Goal: Navigation & Orientation: Find specific page/section

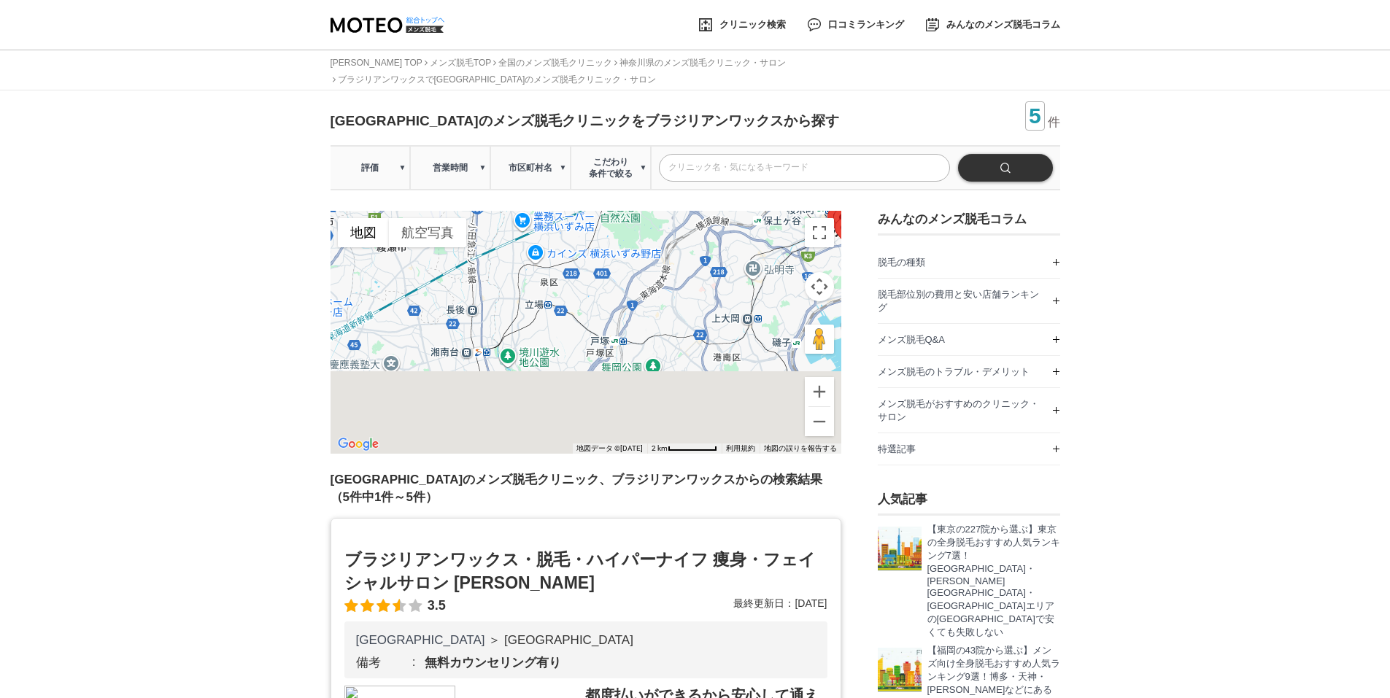
drag, startPoint x: 643, startPoint y: 375, endPoint x: 719, endPoint y: 229, distance: 164.8
click at [719, 229] on div at bounding box center [585, 332] width 511 height 243
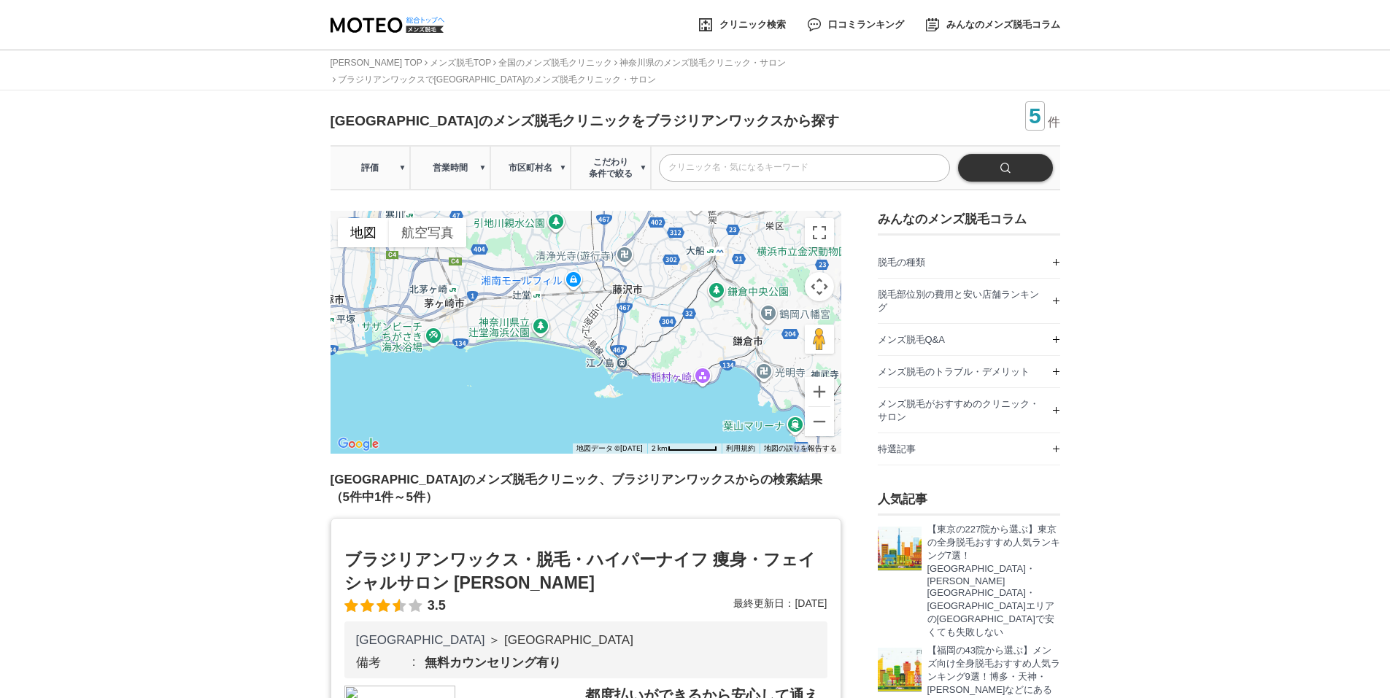
drag, startPoint x: 657, startPoint y: 395, endPoint x: 759, endPoint y: 190, distance: 228.4
click at [821, 407] on button "ズームアウト" at bounding box center [819, 421] width 29 height 29
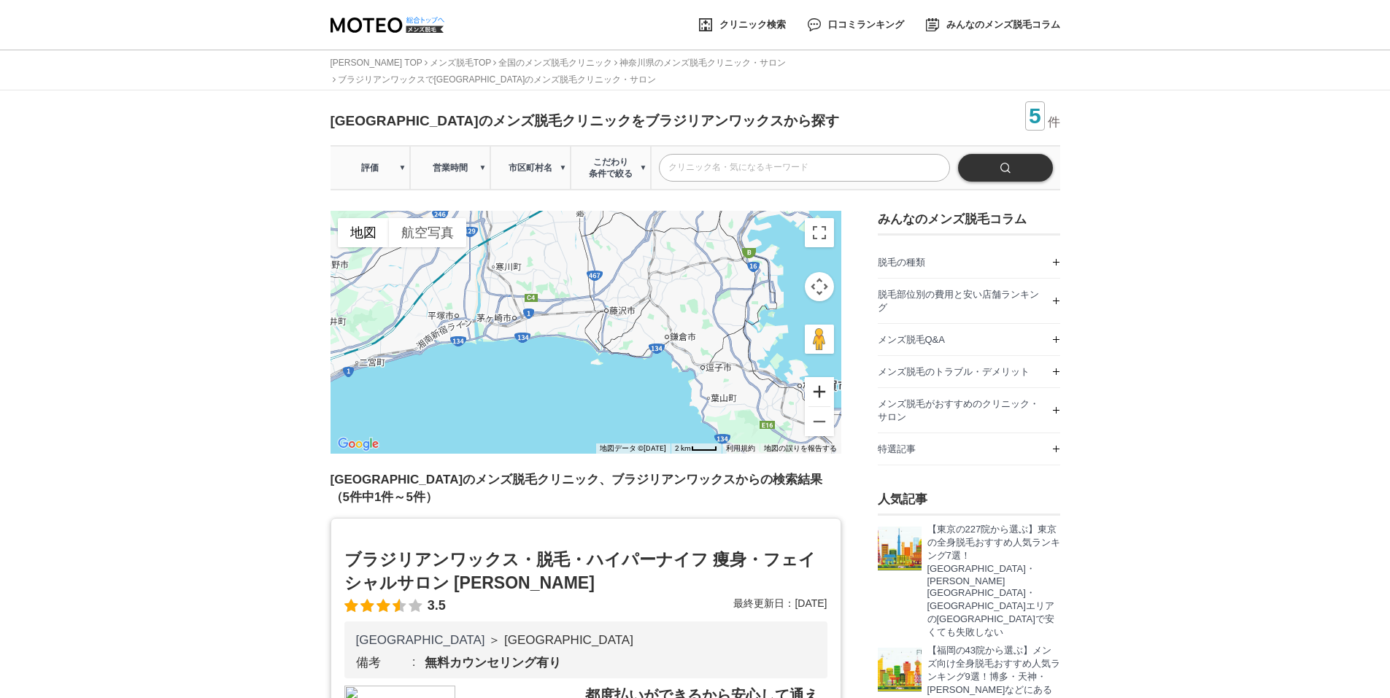
click at [826, 377] on button "ズームイン" at bounding box center [819, 391] width 29 height 29
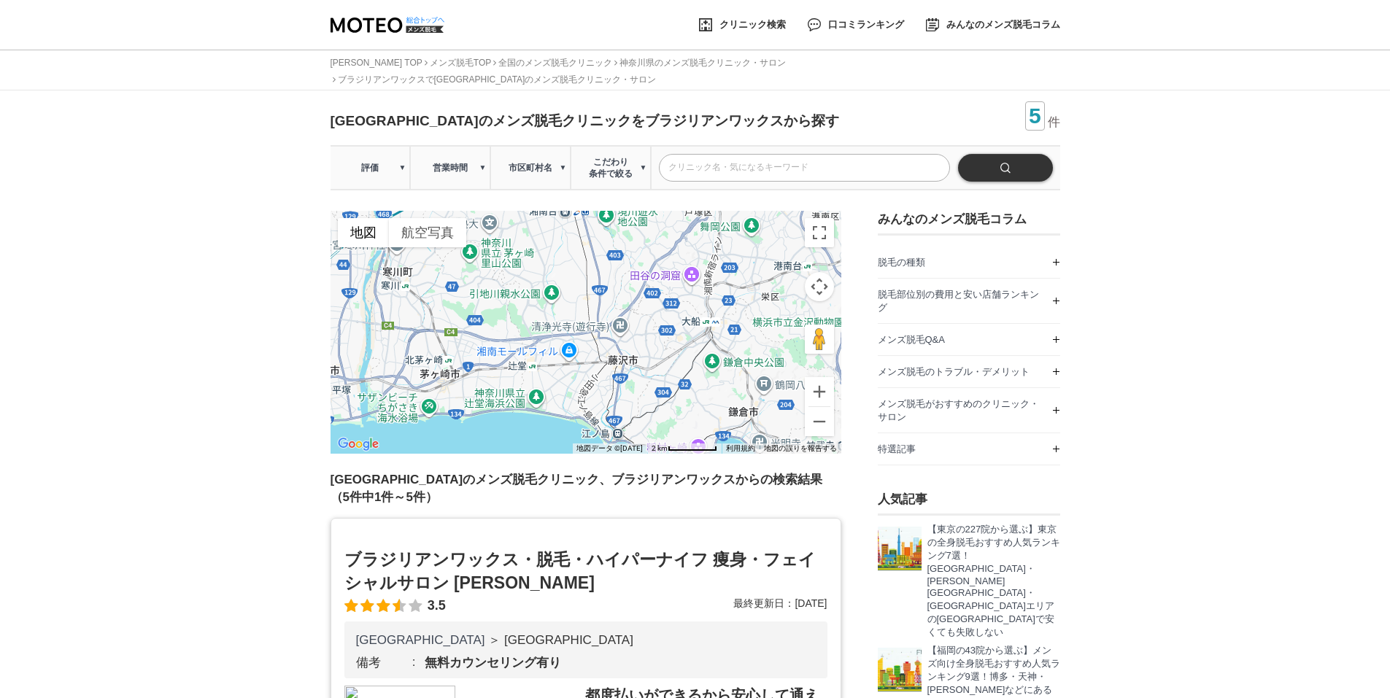
drag, startPoint x: 726, startPoint y: 310, endPoint x: 719, endPoint y: 389, distance: 79.1
click at [719, 389] on div at bounding box center [585, 332] width 511 height 243
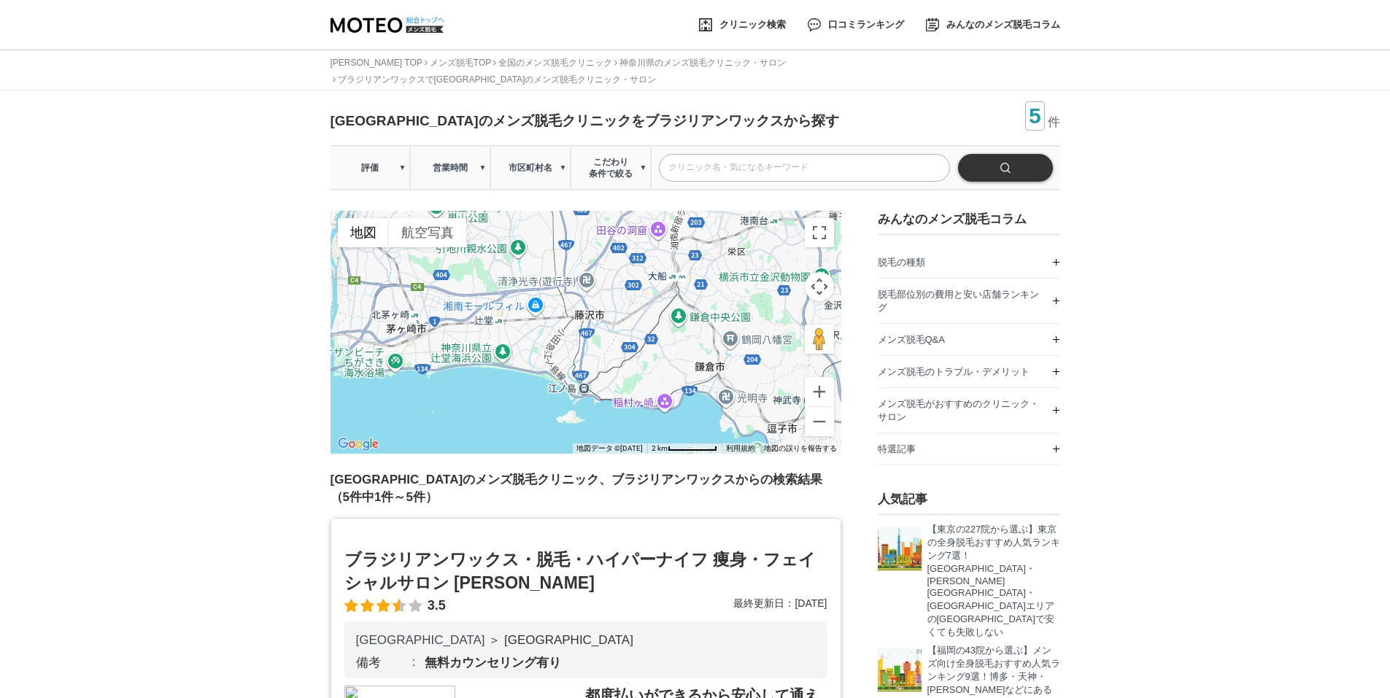
drag, startPoint x: 697, startPoint y: 381, endPoint x: 662, endPoint y: 333, distance: 59.5
click at [662, 333] on div at bounding box center [585, 332] width 511 height 243
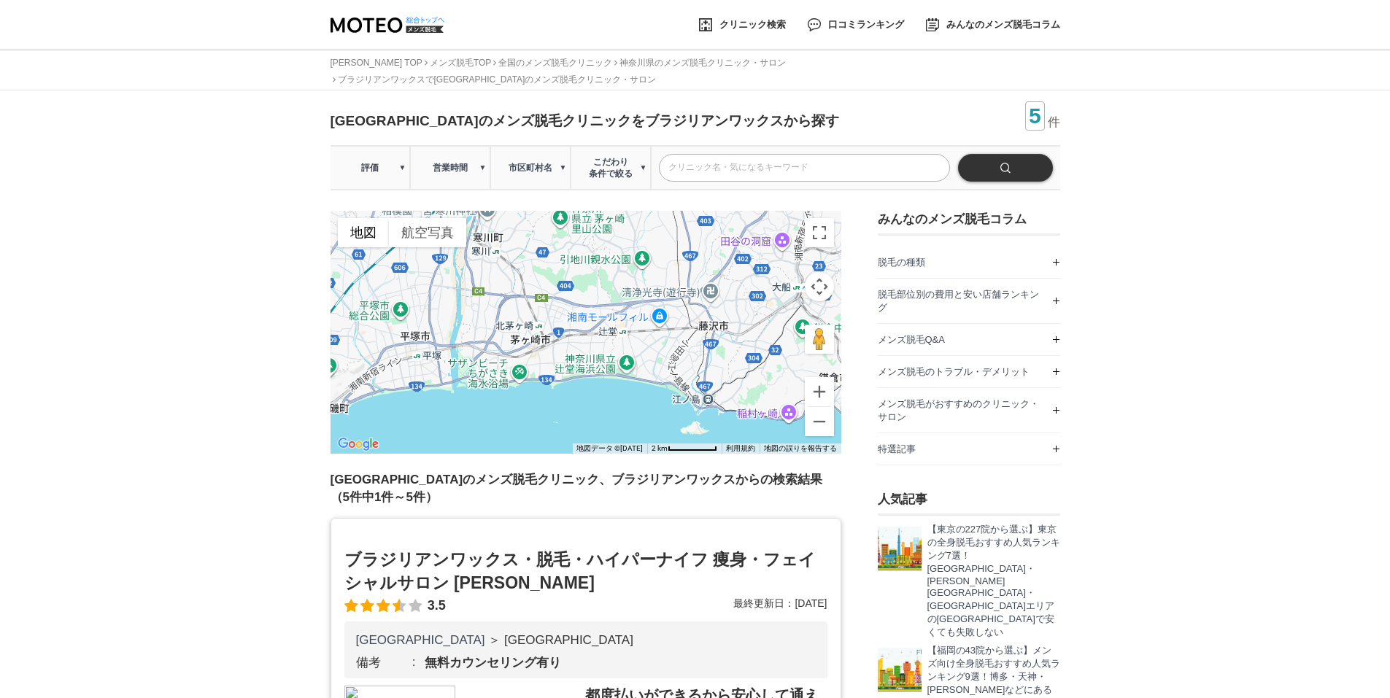
drag, startPoint x: 569, startPoint y: 349, endPoint x: 684, endPoint y: 361, distance: 115.9
click at [684, 361] on div at bounding box center [585, 332] width 511 height 243
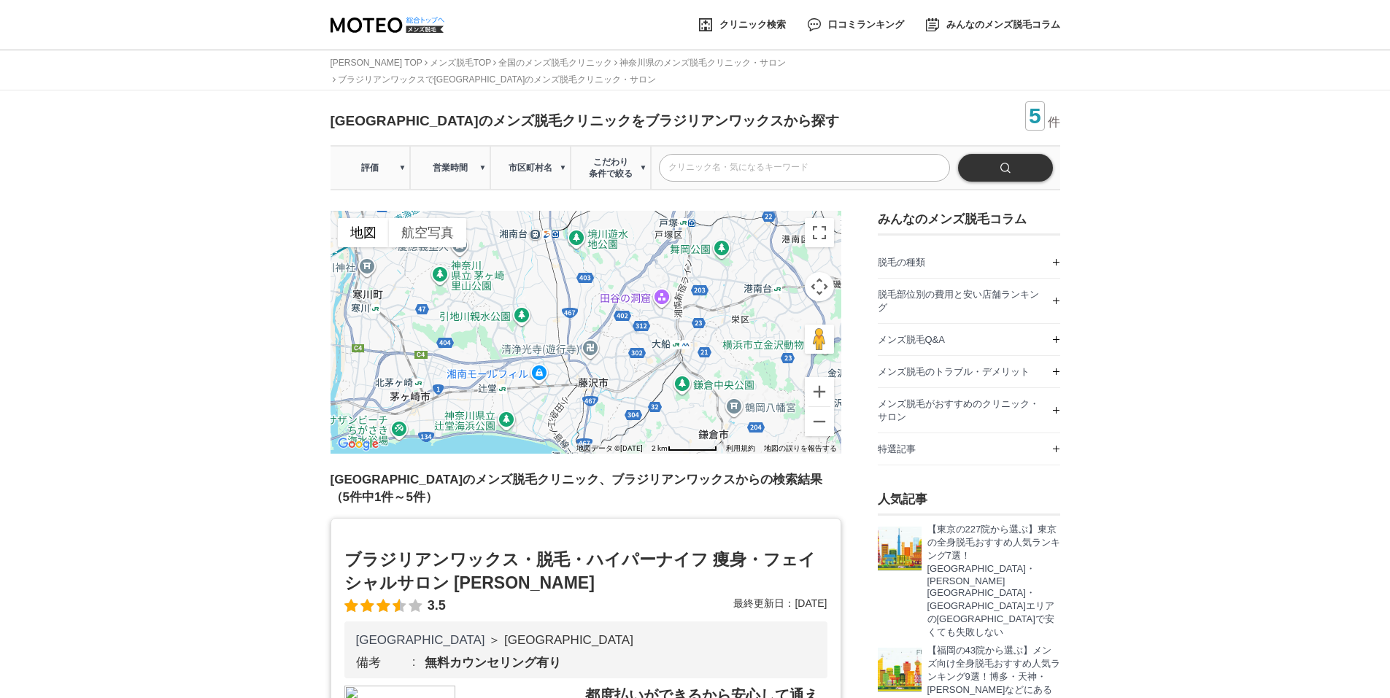
click at [591, 386] on div at bounding box center [585, 332] width 511 height 243
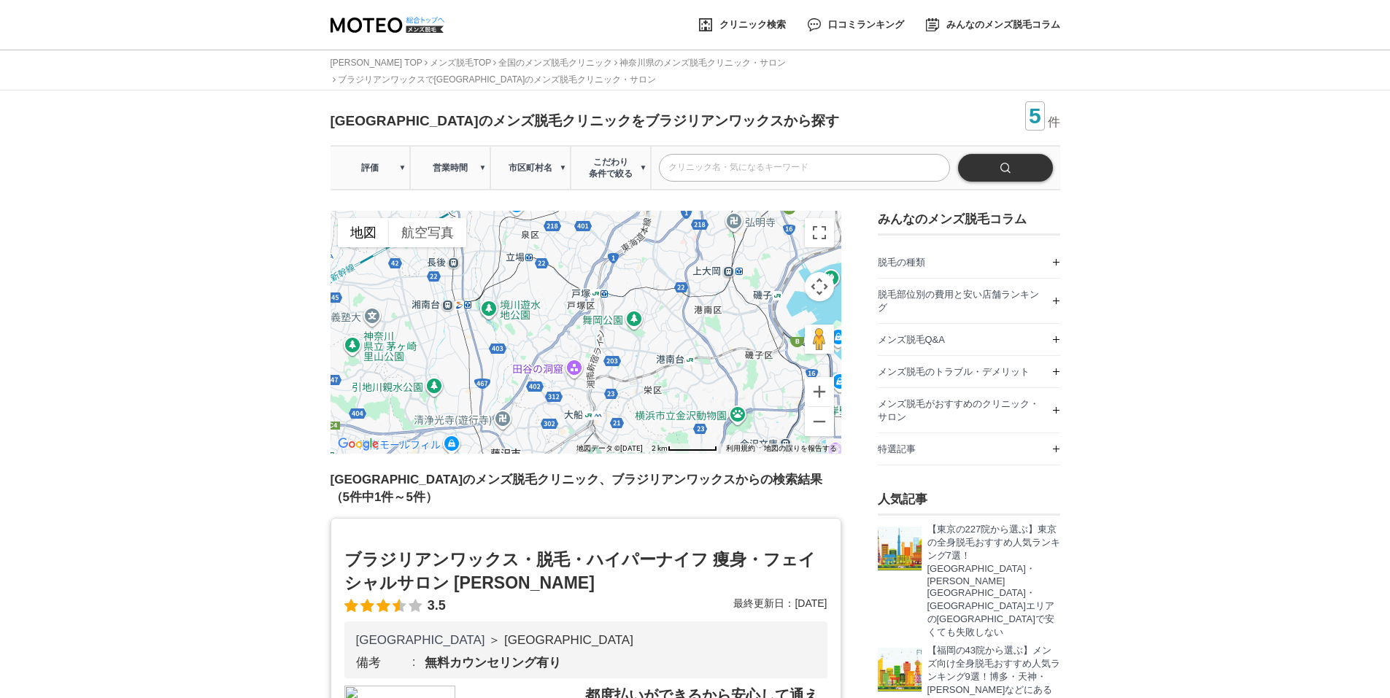
drag, startPoint x: 704, startPoint y: 305, endPoint x: 613, endPoint y: 382, distance: 119.6
click at [613, 382] on div at bounding box center [585, 332] width 511 height 243
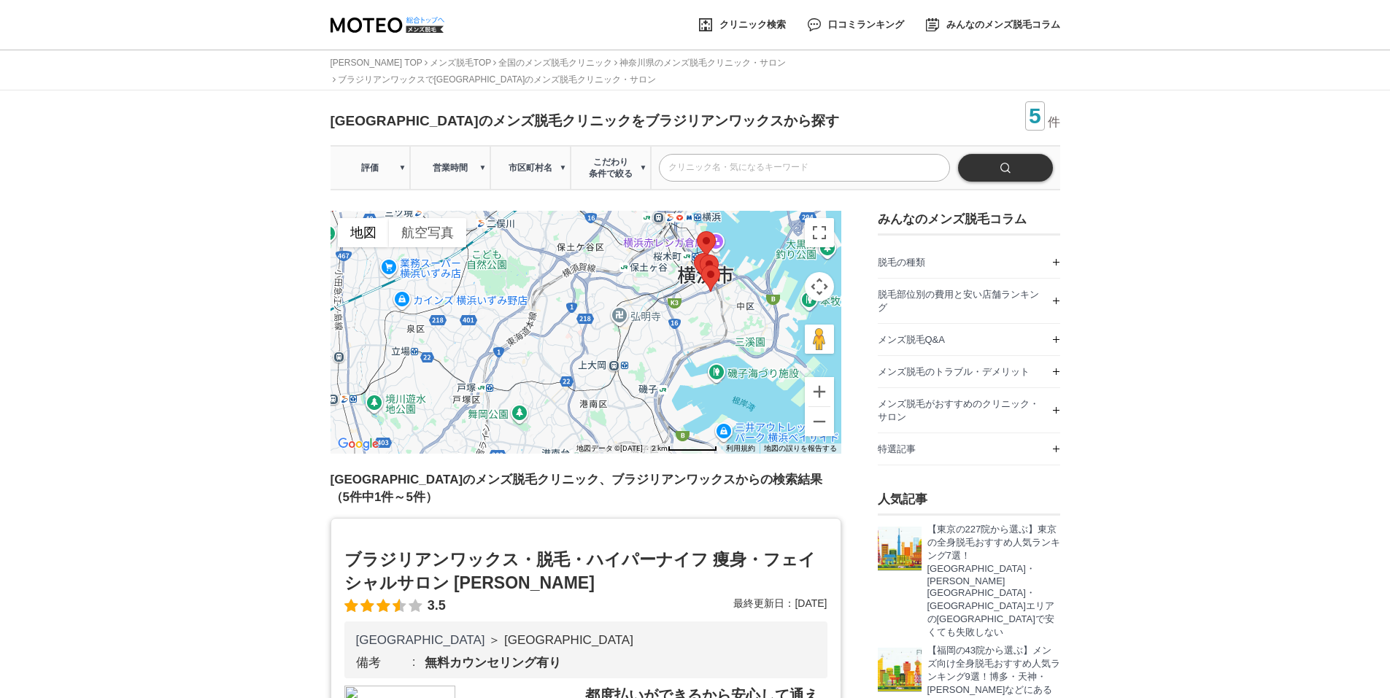
drag, startPoint x: 733, startPoint y: 306, endPoint x: 616, endPoint y: 402, distance: 151.4
click at [616, 402] on div at bounding box center [585, 332] width 511 height 243
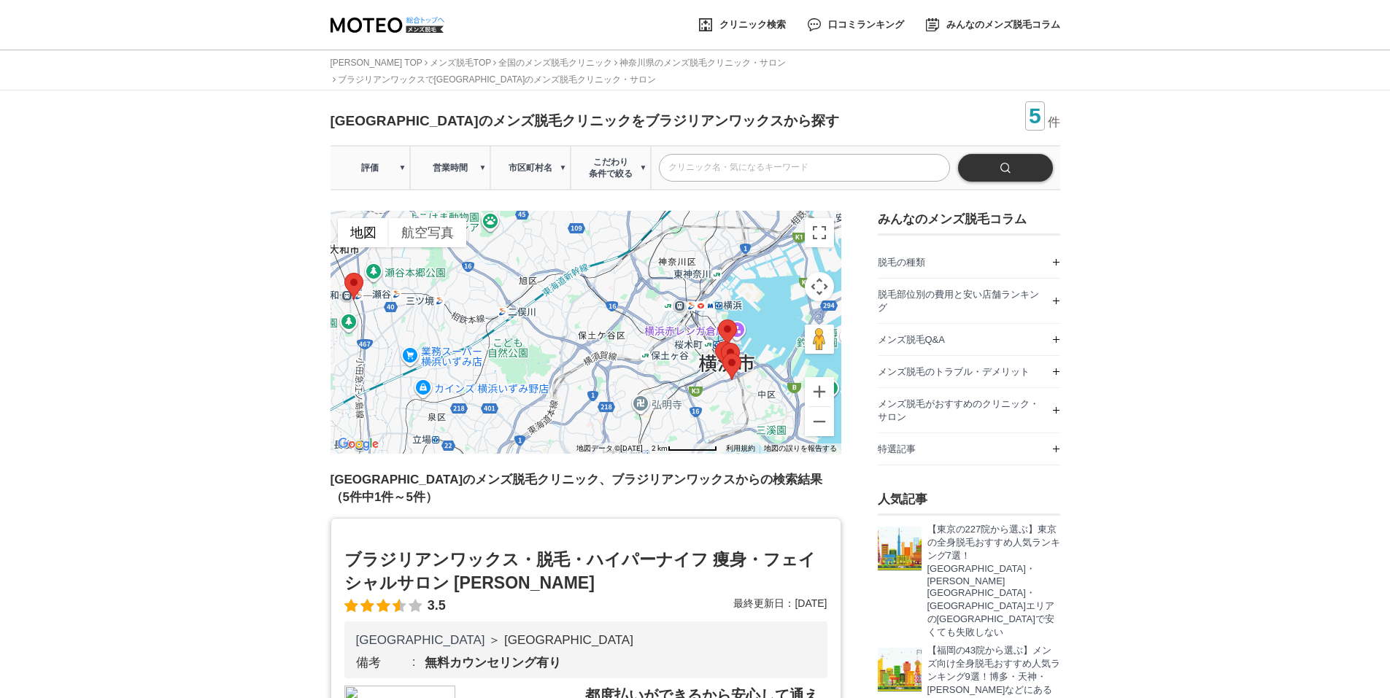
drag, startPoint x: 688, startPoint y: 387, endPoint x: 686, endPoint y: 417, distance: 30.0
click at [686, 417] on div at bounding box center [585, 332] width 511 height 243
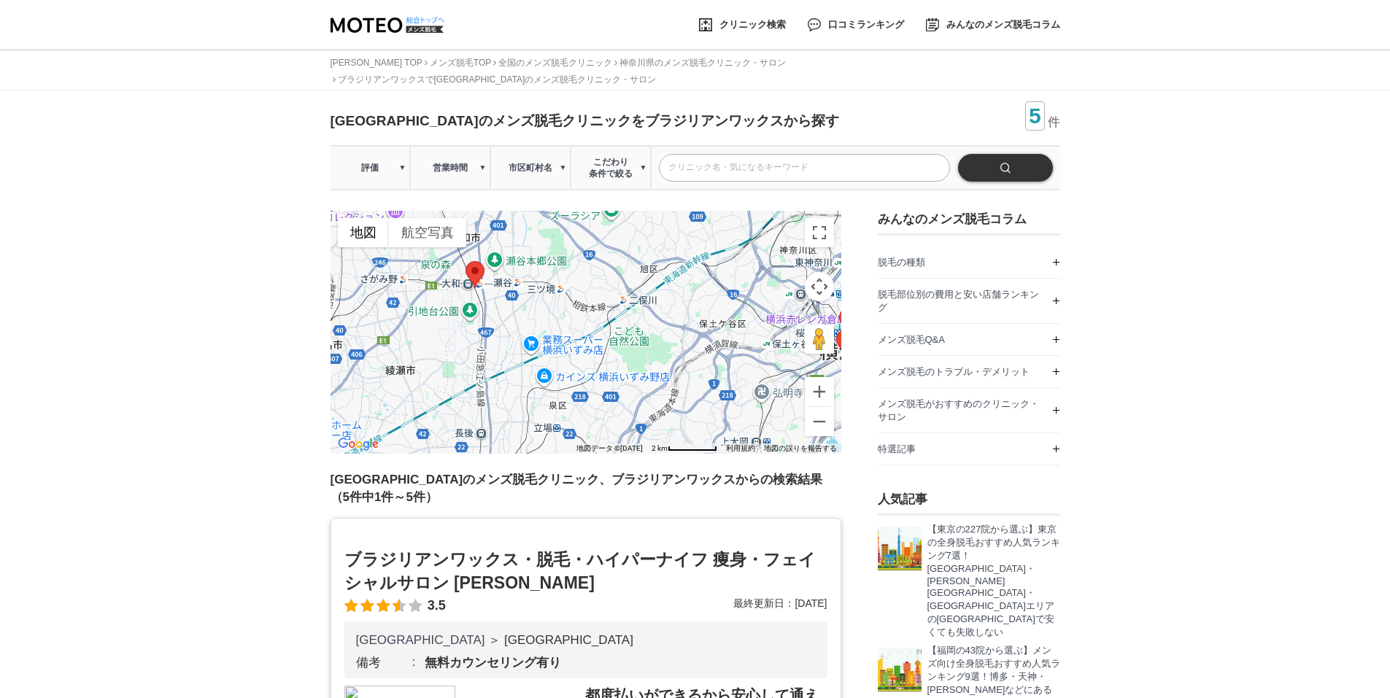
drag, startPoint x: 543, startPoint y: 347, endPoint x: 667, endPoint y: 336, distance: 123.8
click at [667, 336] on div at bounding box center [585, 332] width 511 height 243
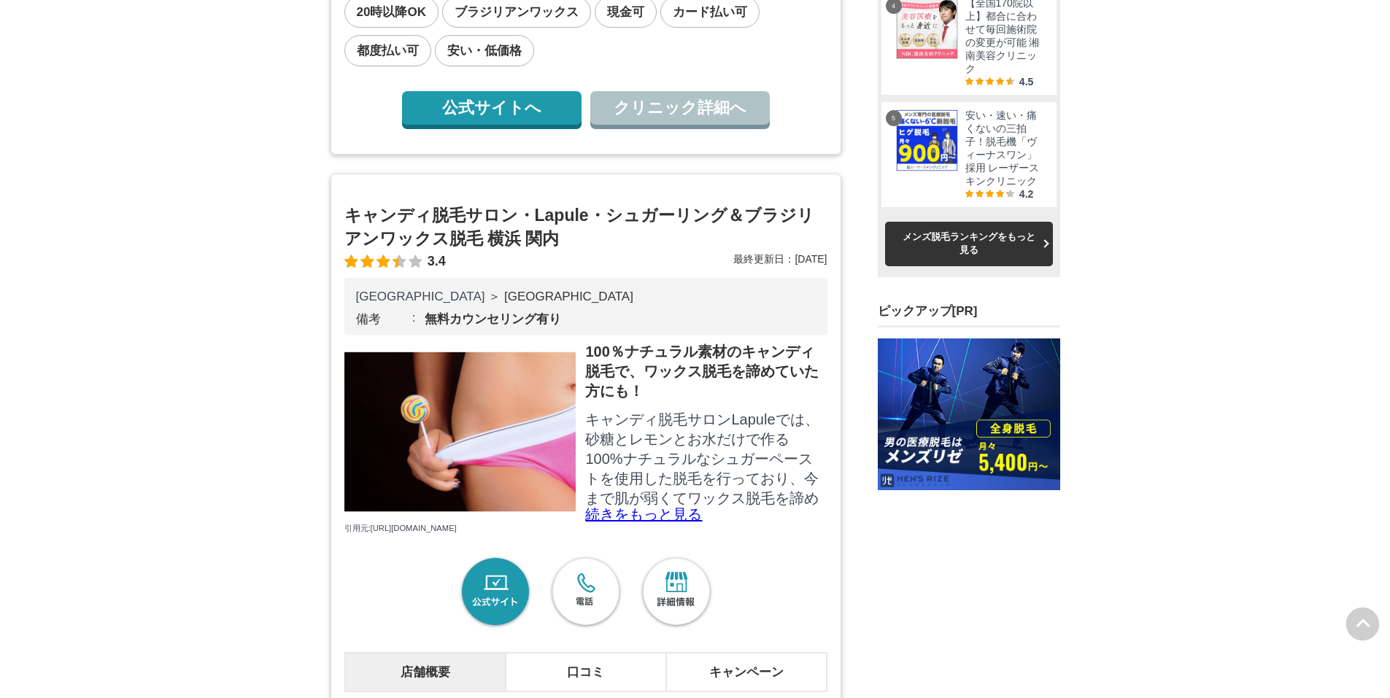
scroll to position [1605, 0]
